Goal: Information Seeking & Learning: Understand process/instructions

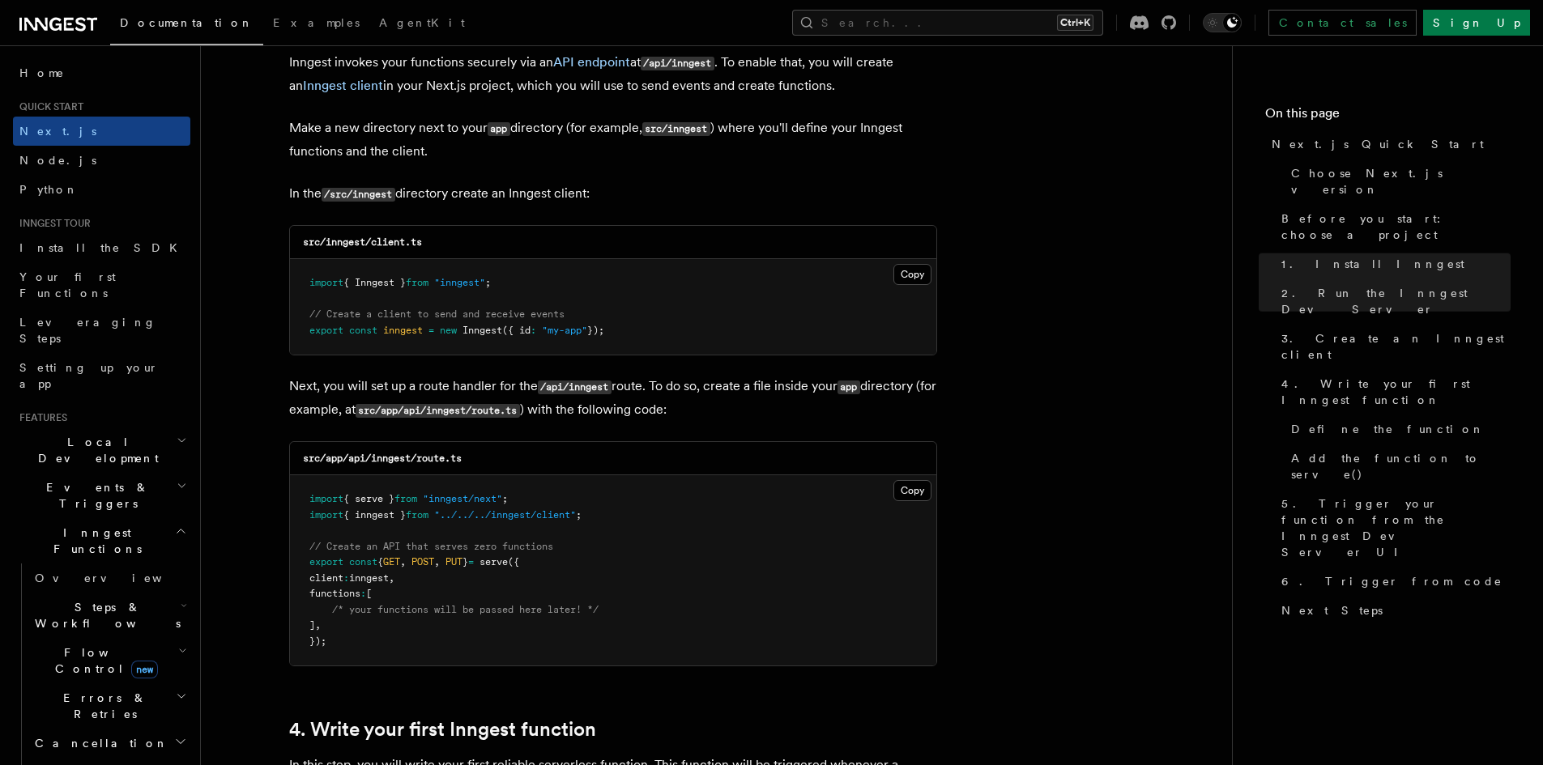
scroll to position [2025, 0]
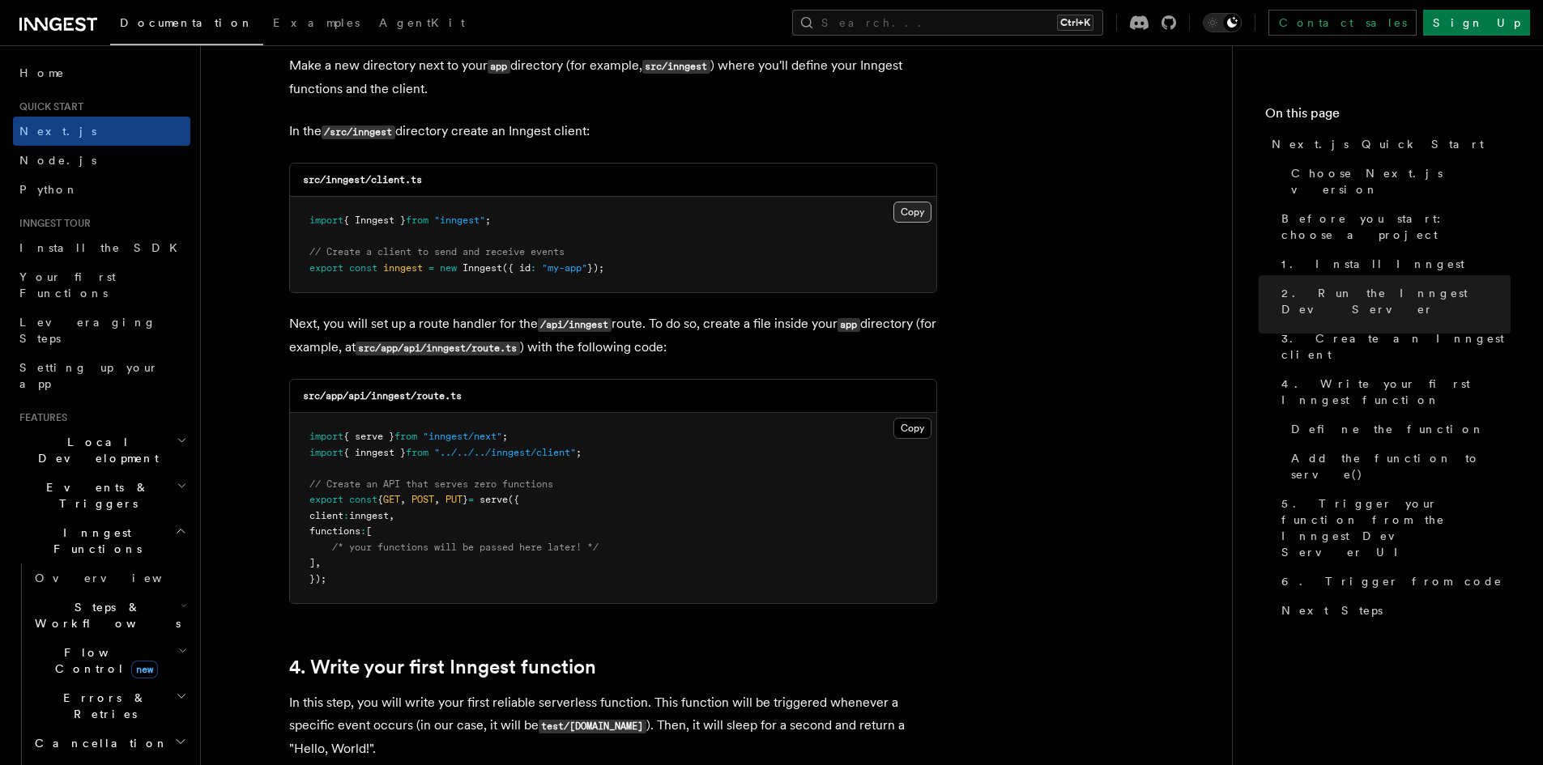
click at [915, 210] on button "Copy Copied" at bounding box center [912, 212] width 38 height 21
click at [651, 561] on pre "import { serve } from "inngest/next" ; import { inngest } from "../../../innges…" at bounding box center [613, 508] width 646 height 190
click at [897, 428] on button "Copy Copied" at bounding box center [912, 428] width 38 height 21
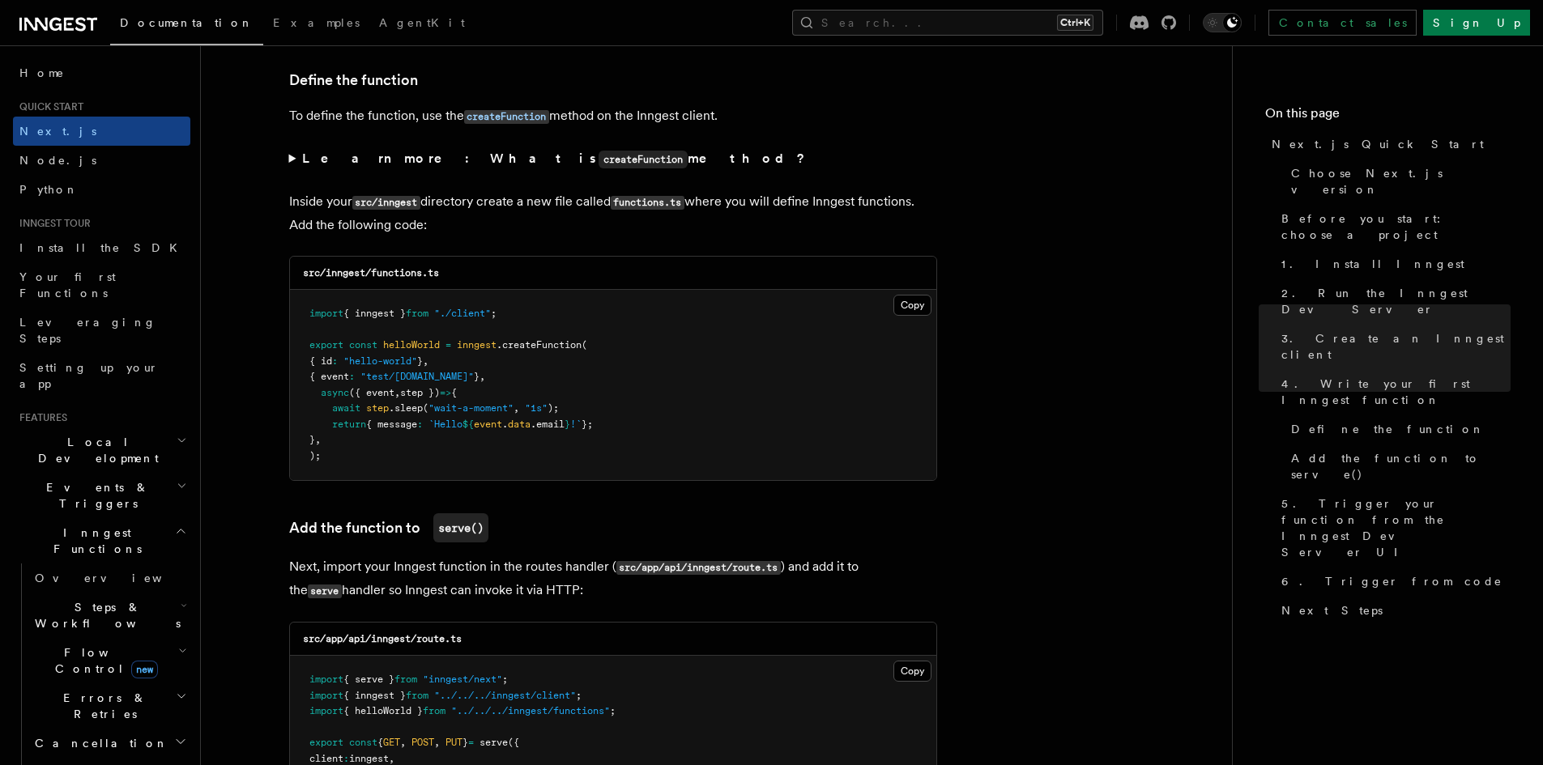
scroll to position [2753, 0]
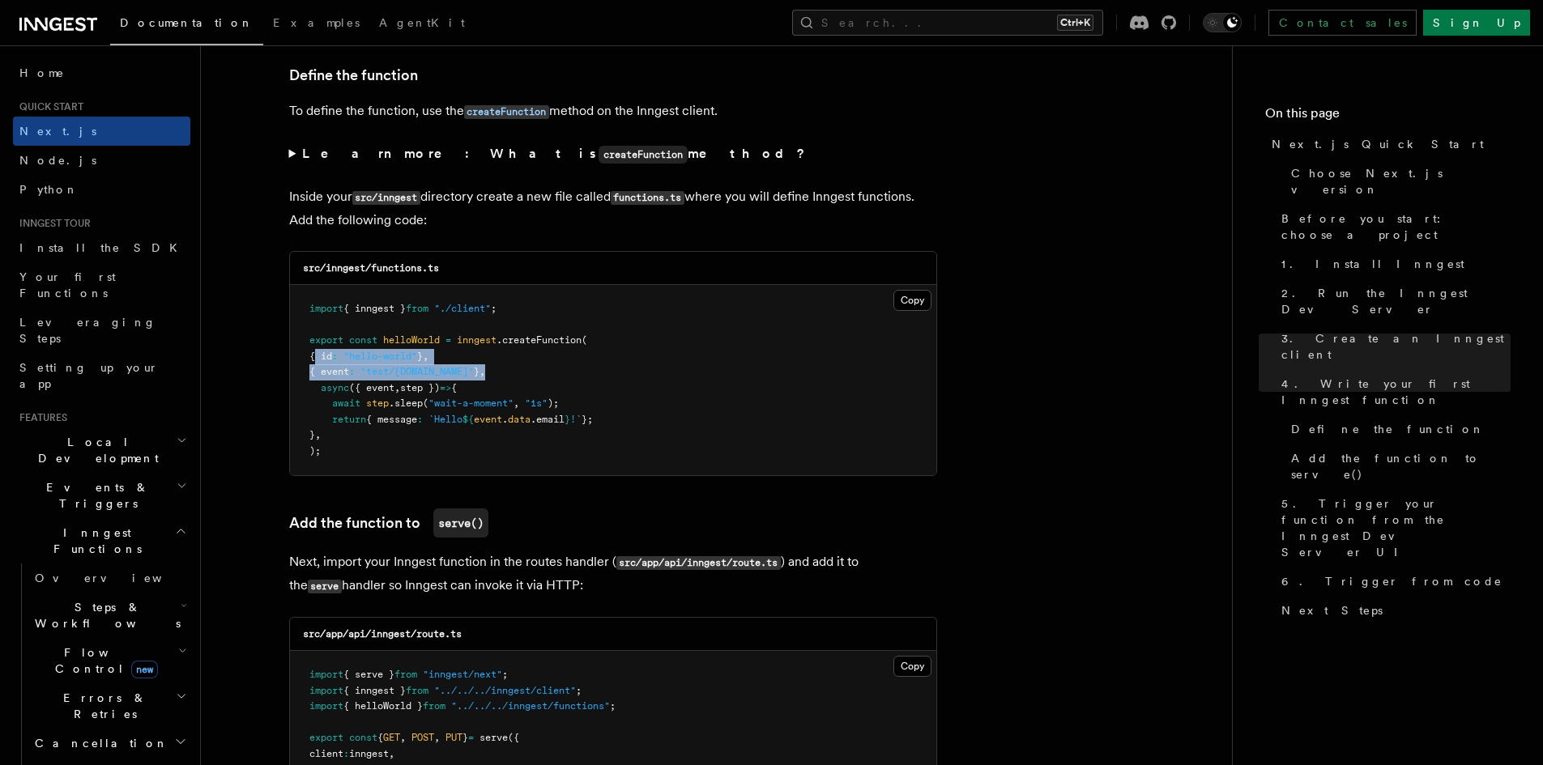
drag, startPoint x: 317, startPoint y: 356, endPoint x: 515, endPoint y: 370, distance: 198.1
click at [515, 370] on pre "import { inngest } from "./client" ; export const helloWorld = inngest .createF…" at bounding box center [613, 380] width 646 height 190
copy code "{ id : "hello-world" } , { event : "test/[DOMAIN_NAME]" } ,"
click at [316, 390] on span at bounding box center [314, 387] width 11 height 11
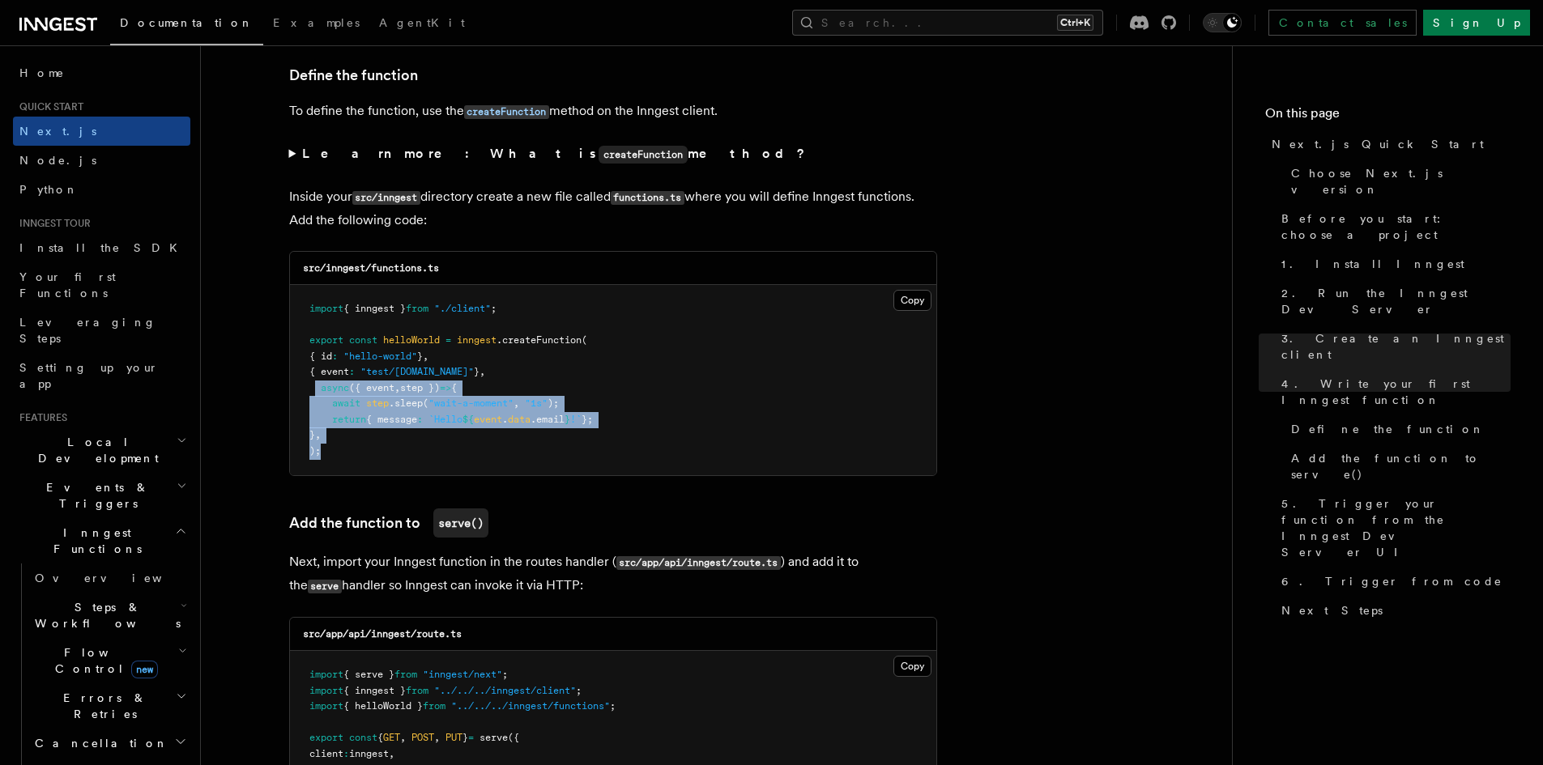
drag, startPoint x: 317, startPoint y: 388, endPoint x: 335, endPoint y: 449, distance: 63.5
click at [335, 449] on pre "import { inngest } from "./client" ; export const helloWorld = inngest .createF…" at bounding box center [613, 380] width 646 height 190
copy code "async ({ event , step }) => { await step .sleep ( "wait-a-moment" , "1s" ); ret…"
